Goal: Find contact information: Obtain details needed to contact an individual or organization

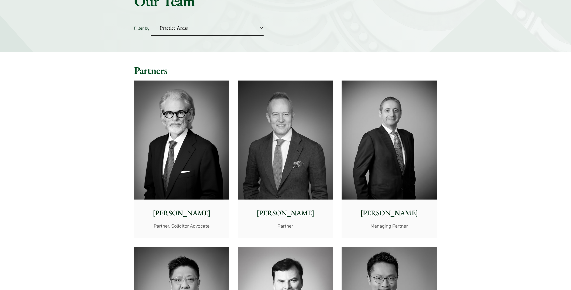
scroll to position [66, 0]
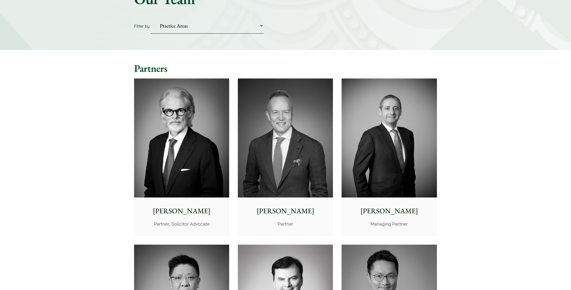
click at [193, 157] on img at bounding box center [181, 138] width 95 height 119
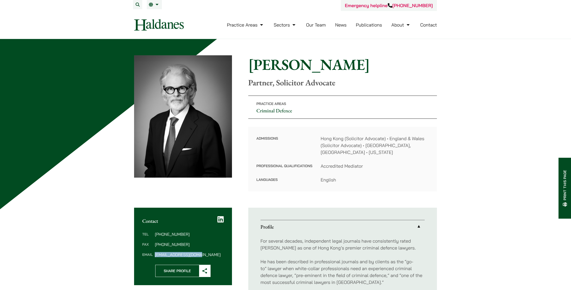
drag, startPoint x: 155, startPoint y: 249, endPoint x: 204, endPoint y: 248, distance: 48.7
click at [204, 253] on dd "[EMAIL_ADDRESS][DOMAIN_NAME]" at bounding box center [189, 255] width 69 height 4
copy dd "[EMAIL_ADDRESS][DOMAIN_NAME]"
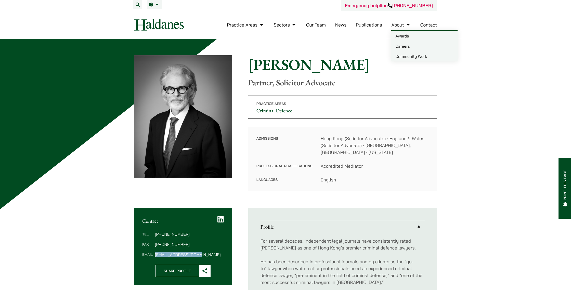
click at [400, 25] on link "About" at bounding box center [400, 25] width 19 height 6
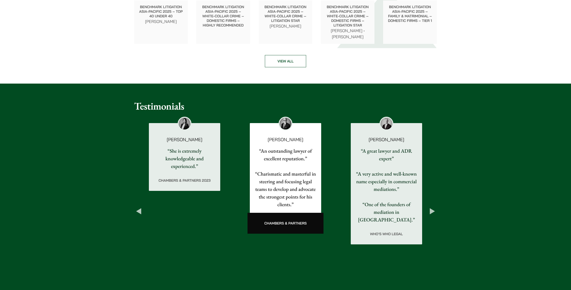
scroll to position [716, 0]
